Goal: Information Seeking & Learning: Check status

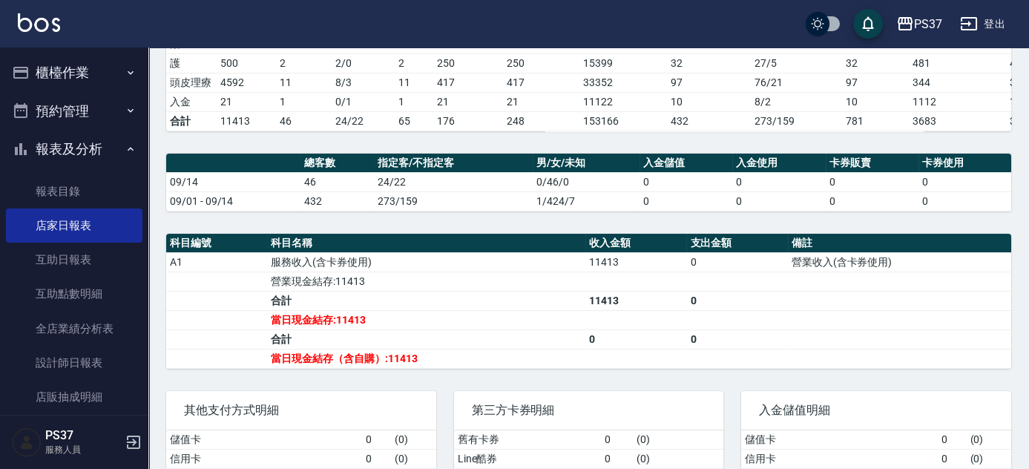
scroll to position [63, 0]
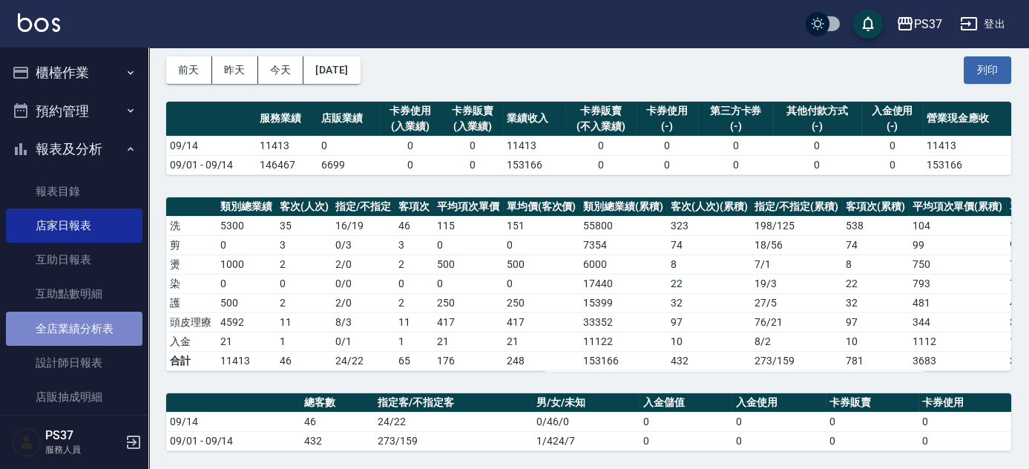
click at [83, 335] on link "全店業績分析表" at bounding box center [74, 329] width 136 height 34
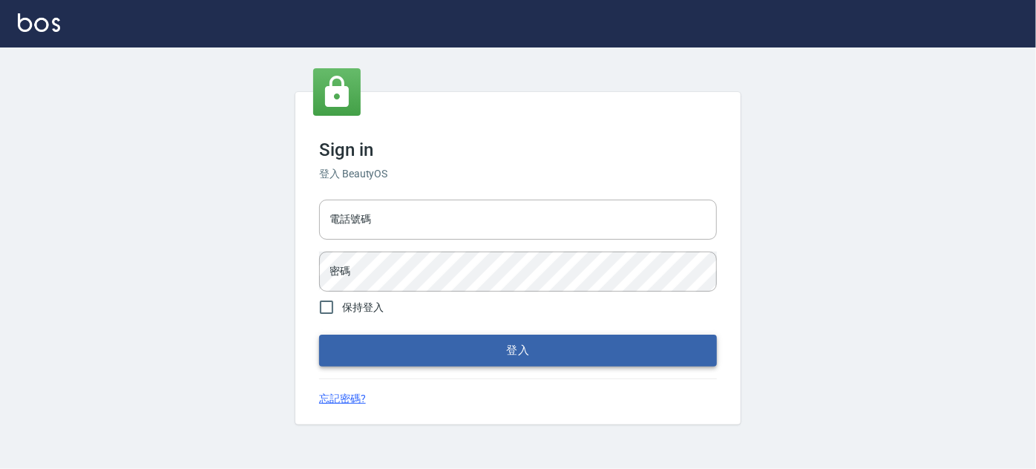
type input "037692666"
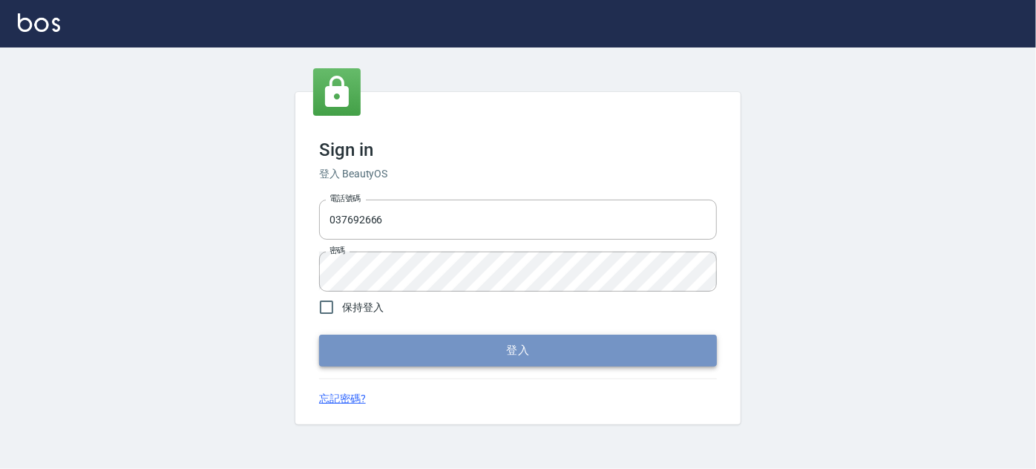
click at [482, 348] on button "登入" at bounding box center [518, 350] width 398 height 31
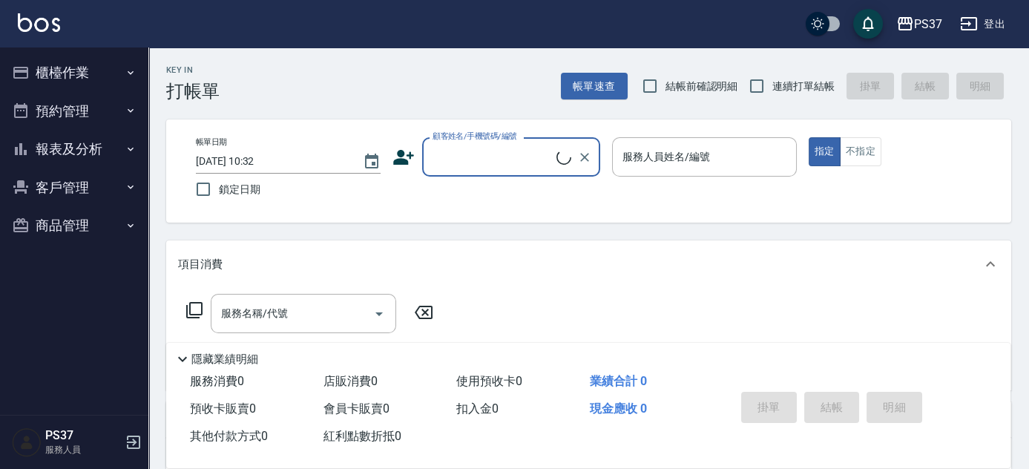
click at [74, 155] on button "報表及分析" at bounding box center [74, 149] width 136 height 39
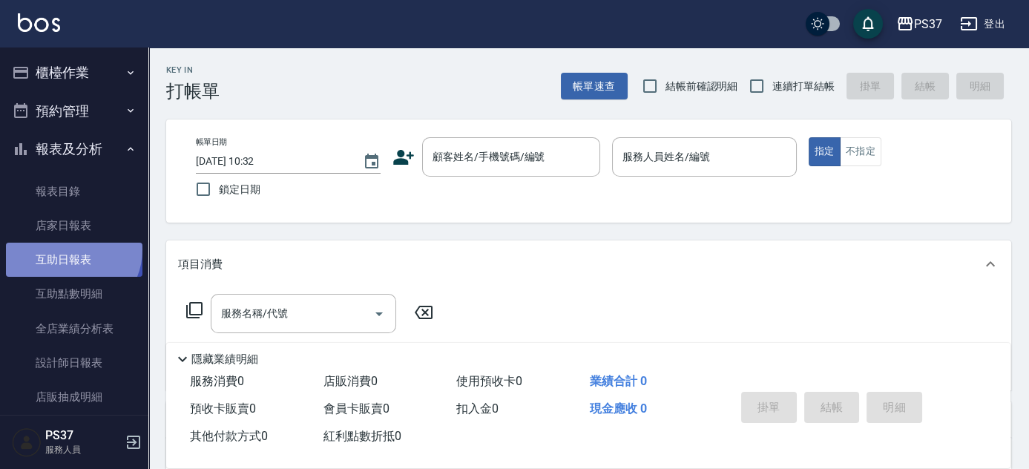
click at [69, 249] on link "互助日報表" at bounding box center [74, 260] width 136 height 34
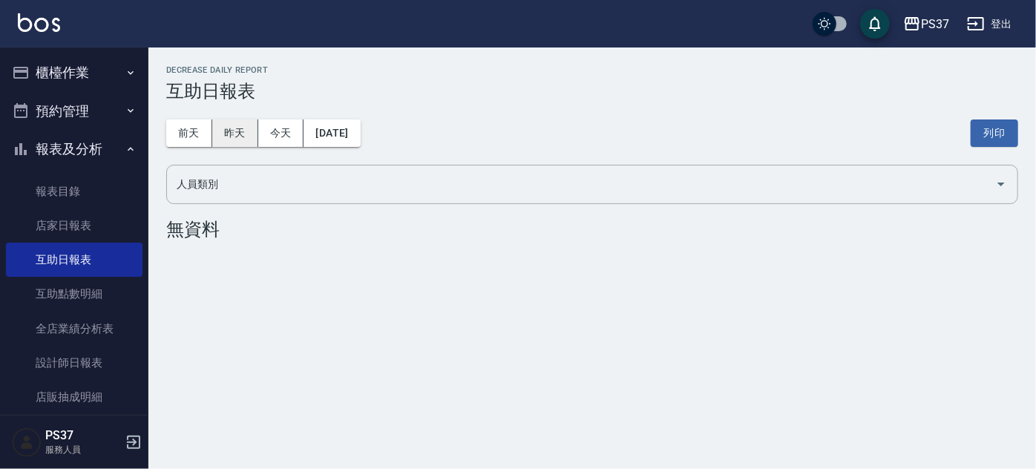
click at [245, 134] on button "昨天" at bounding box center [235, 132] width 46 height 27
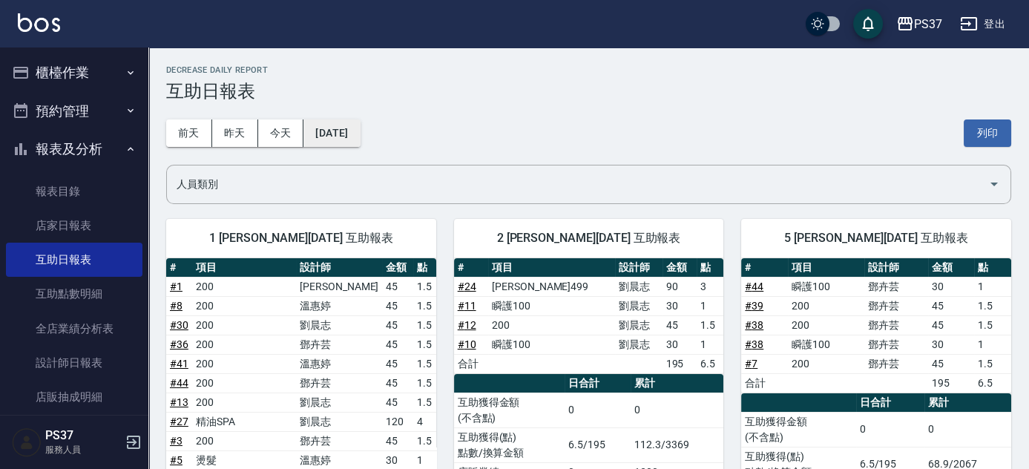
click at [345, 128] on button "[DATE]" at bounding box center [331, 132] width 56 height 27
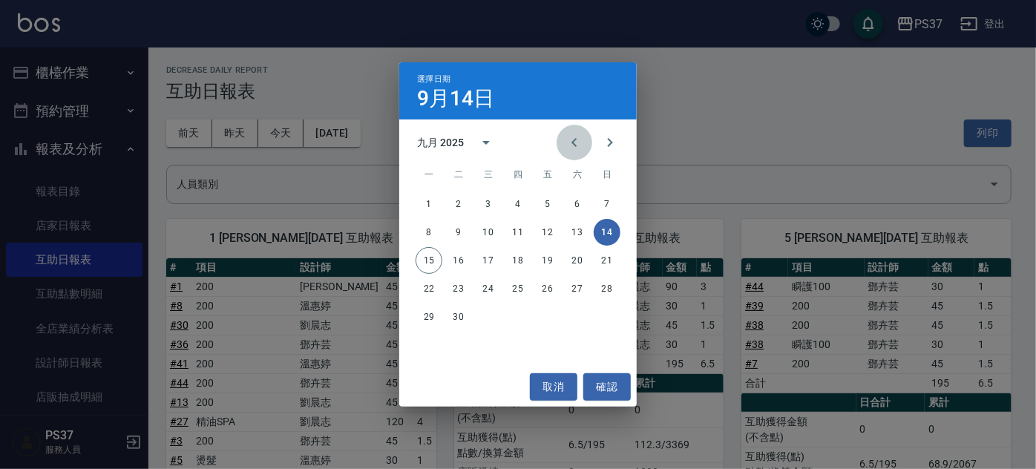
click at [581, 149] on icon "Previous month" at bounding box center [574, 143] width 18 height 18
click at [522, 260] on button "14" at bounding box center [517, 260] width 27 height 27
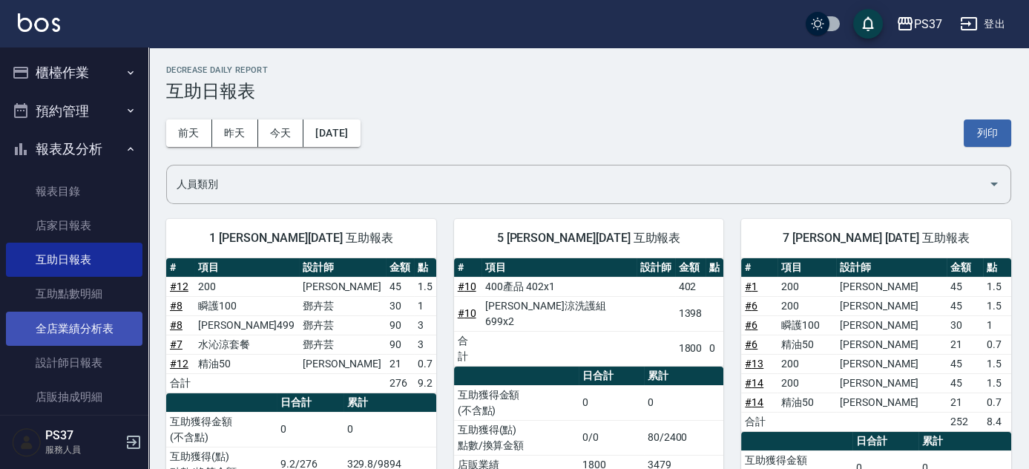
click at [99, 329] on link "全店業績分析表" at bounding box center [74, 329] width 136 height 34
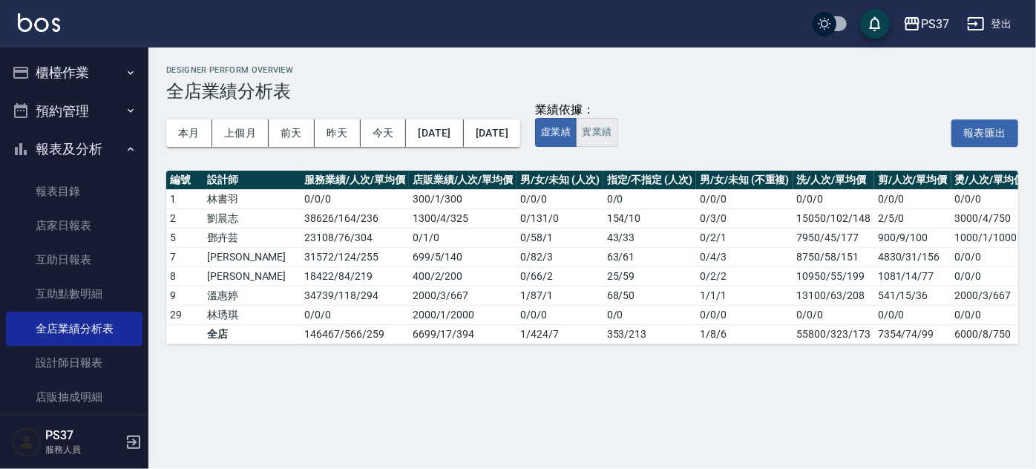
click at [617, 135] on button "實業績" at bounding box center [597, 132] width 42 height 29
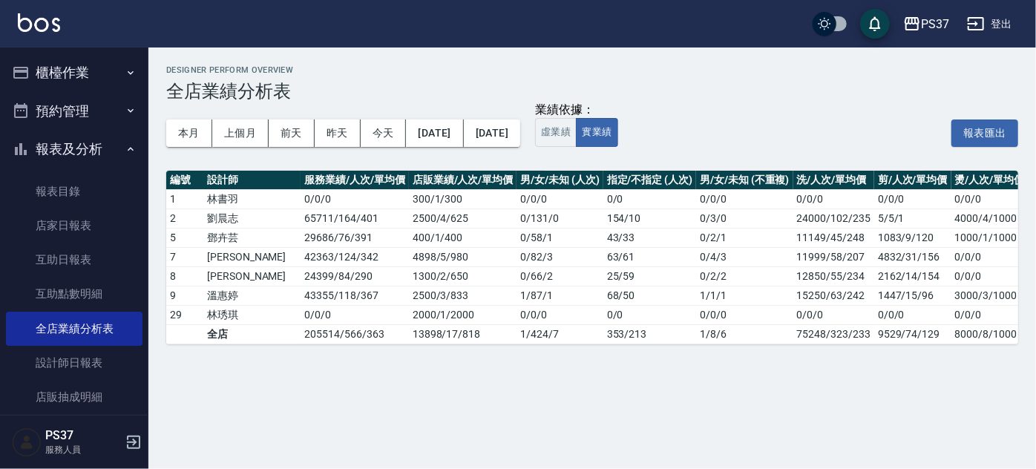
click at [823, 98] on h3 "全店業績分析表" at bounding box center [592, 91] width 852 height 21
click at [520, 96] on h3 "全店業績分析表" at bounding box center [592, 91] width 852 height 21
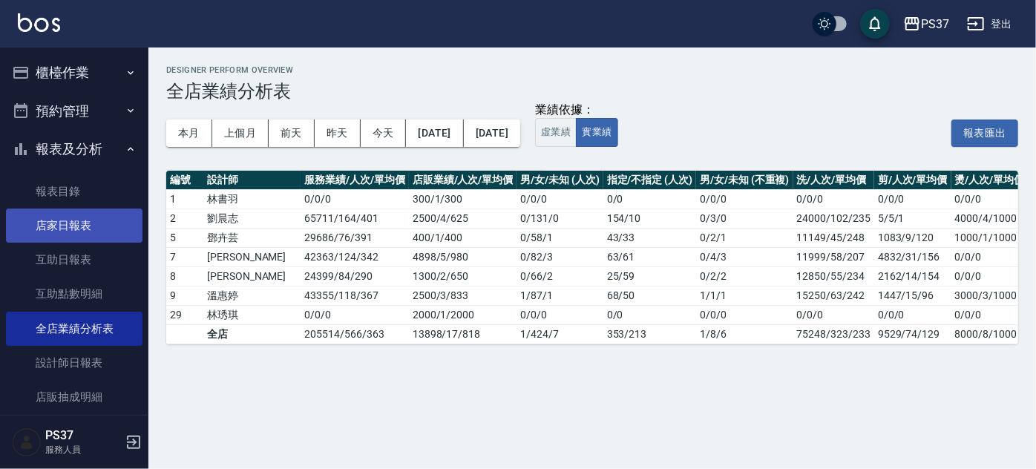
click at [65, 223] on link "店家日報表" at bounding box center [74, 225] width 136 height 34
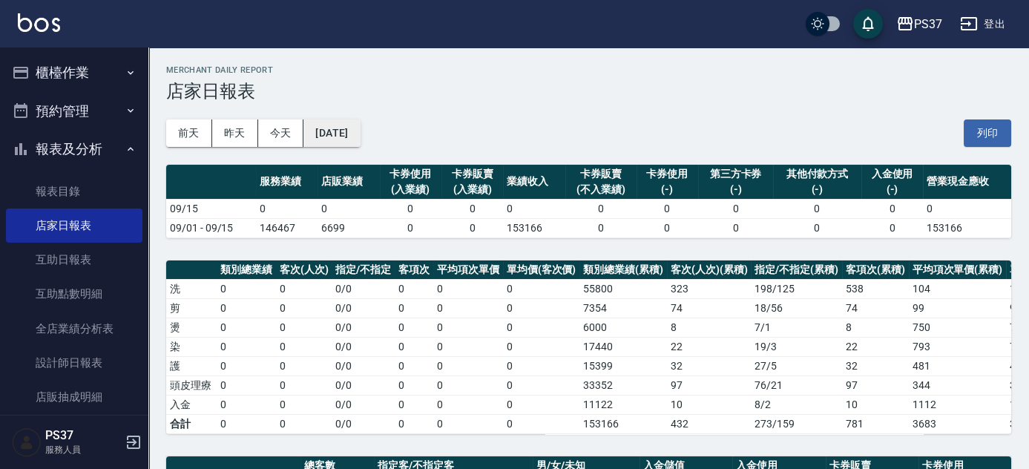
click at [336, 138] on button "[DATE]" at bounding box center [331, 132] width 56 height 27
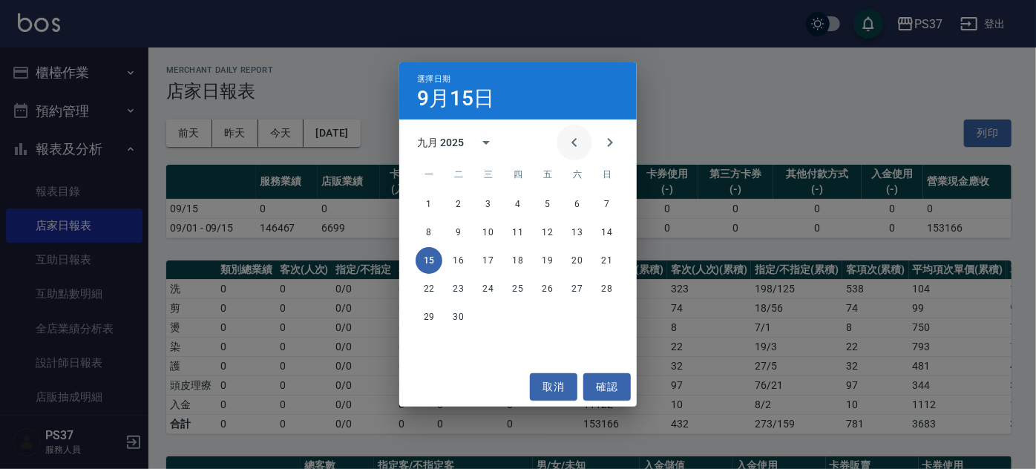
click at [579, 149] on icon "Previous month" at bounding box center [574, 143] width 18 height 18
click at [518, 254] on button "14" at bounding box center [517, 260] width 27 height 27
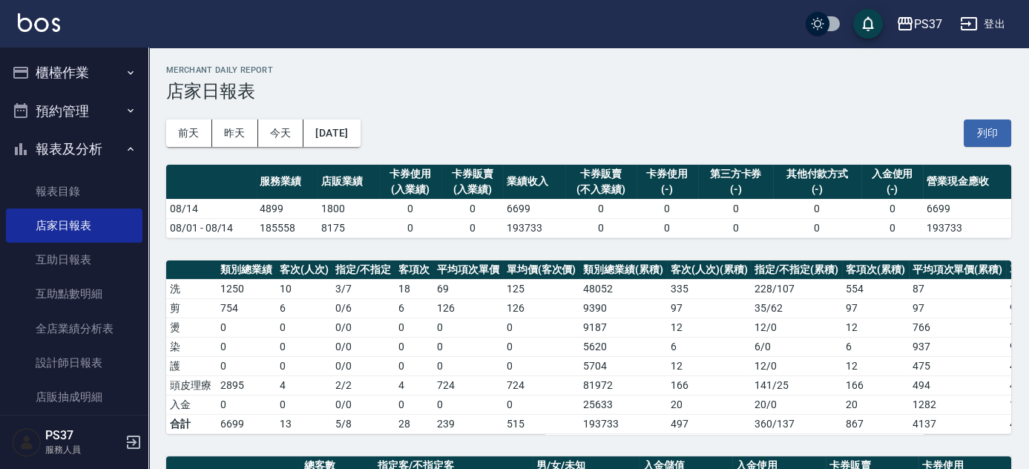
click at [69, 150] on button "報表及分析" at bounding box center [74, 149] width 136 height 39
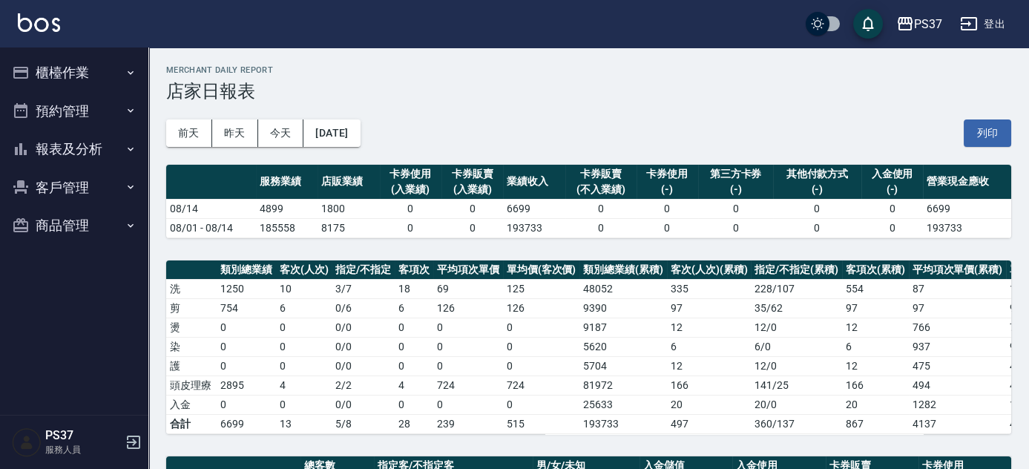
click at [70, 179] on button "客戶管理" at bounding box center [74, 187] width 136 height 39
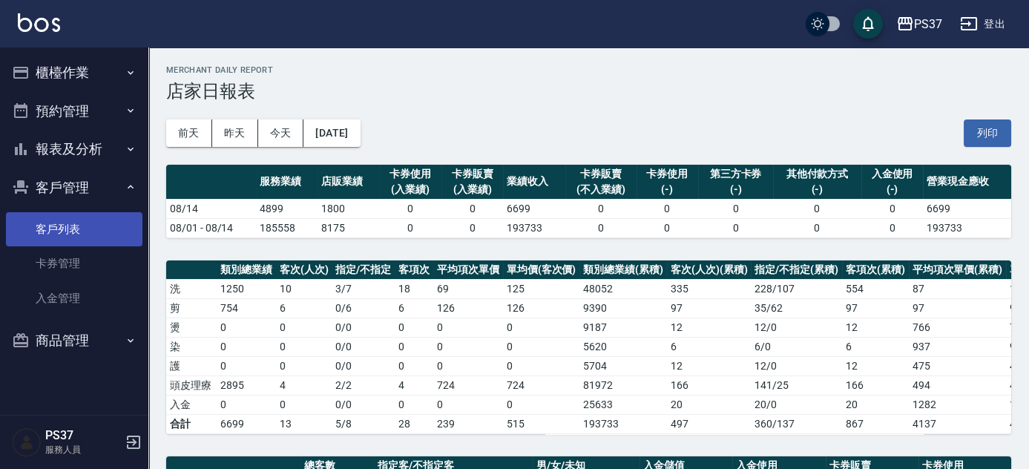
click at [57, 232] on link "客戶列表" at bounding box center [74, 229] width 136 height 34
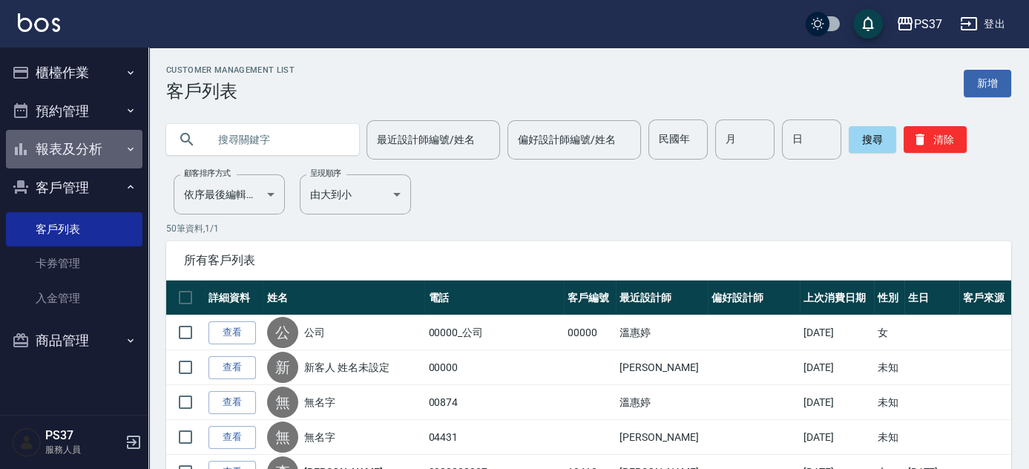
click at [64, 154] on button "報表及分析" at bounding box center [74, 149] width 136 height 39
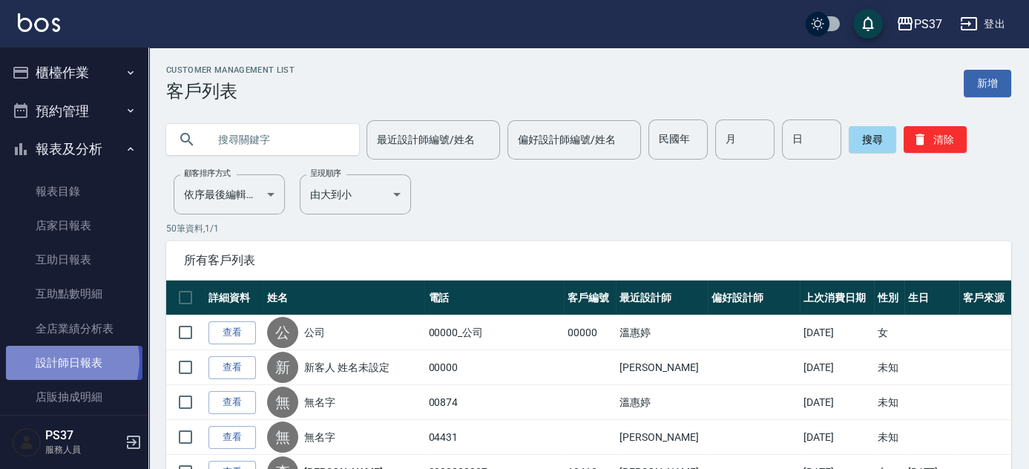
click at [64, 361] on link "設計師日報表" at bounding box center [74, 363] width 136 height 34
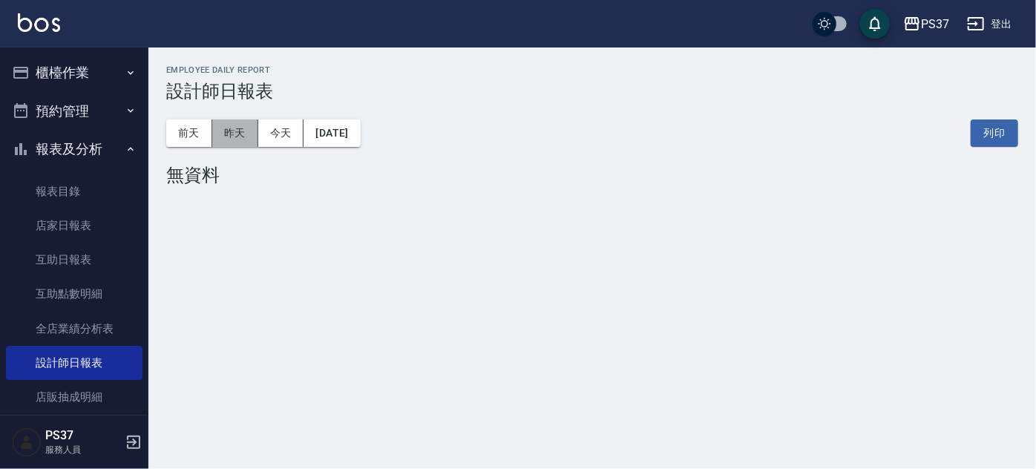
click at [237, 125] on button "昨天" at bounding box center [235, 132] width 46 height 27
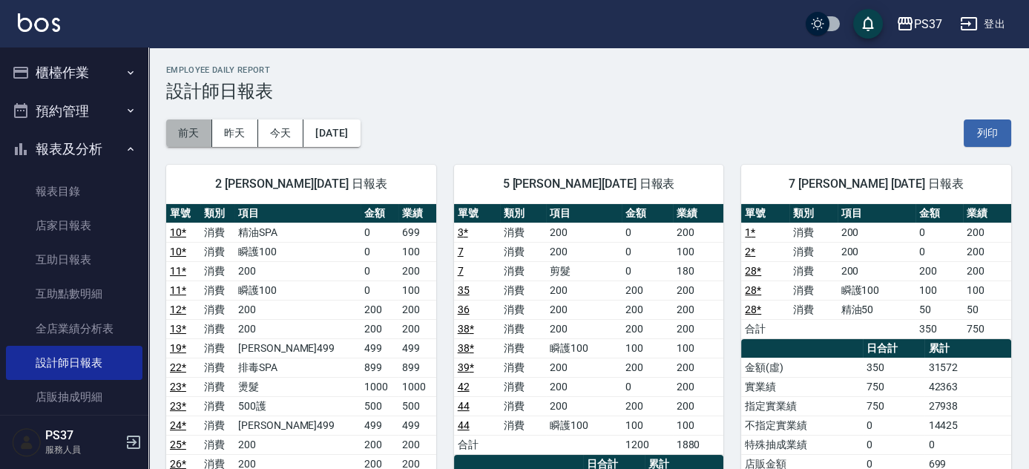
click at [176, 124] on button "前天" at bounding box center [189, 132] width 46 height 27
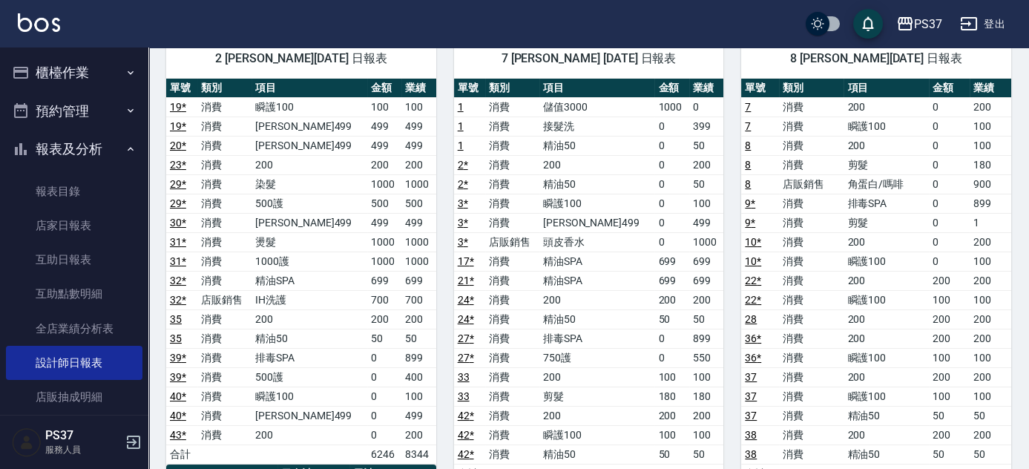
scroll to position [67, 0]
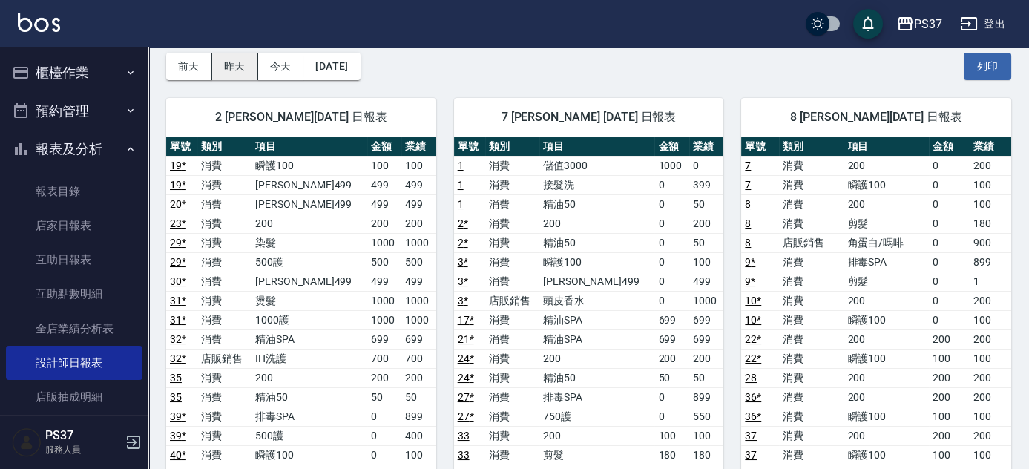
click at [234, 59] on button "昨天" at bounding box center [235, 66] width 46 height 27
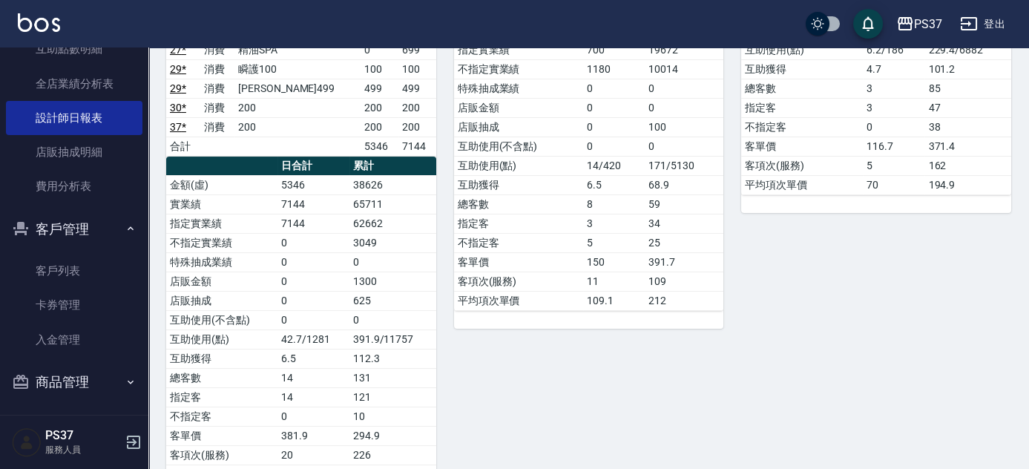
scroll to position [248, 0]
